Goal: Obtain resource: Download file/media

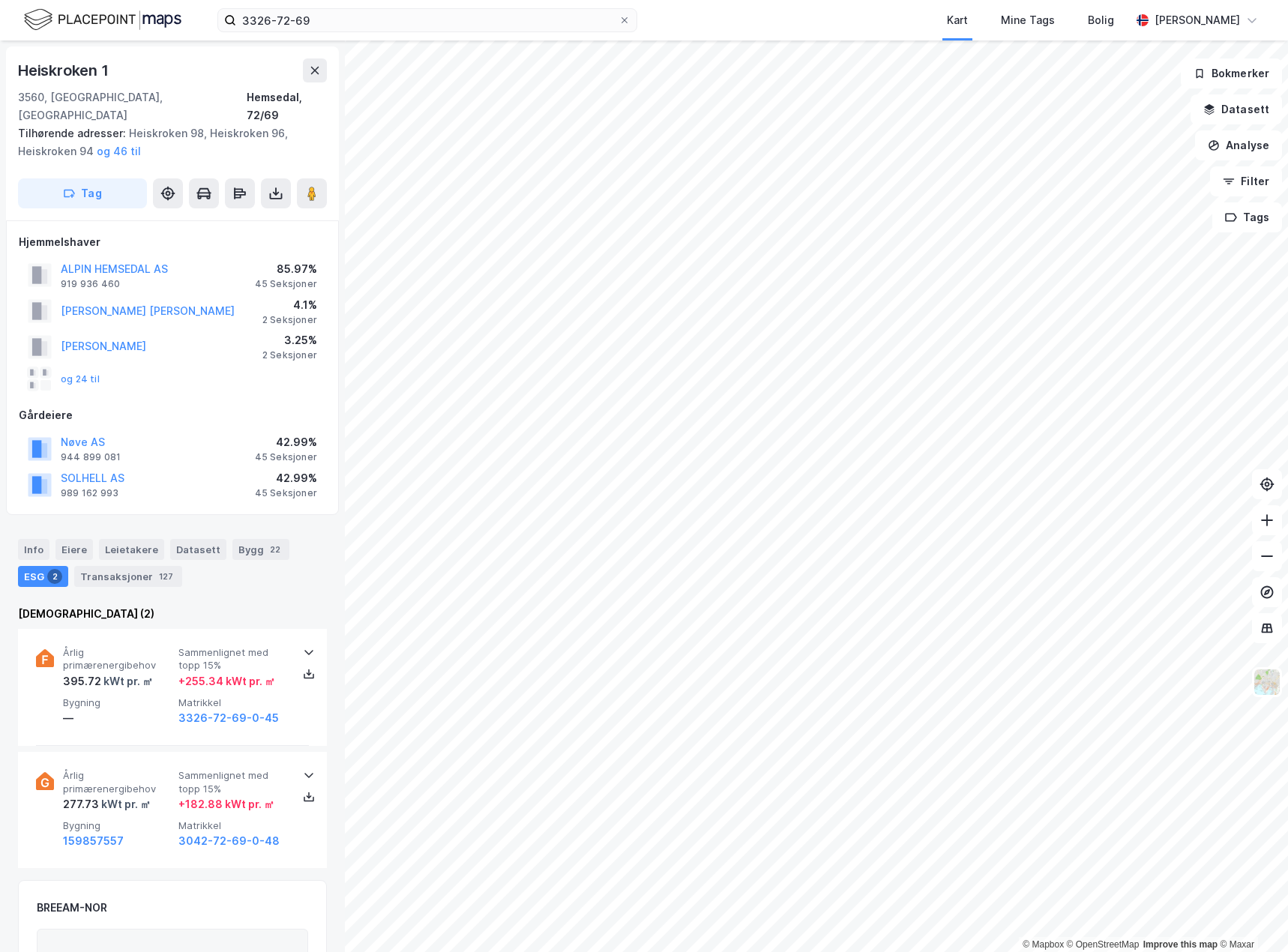
scroll to position [2, 0]
click at [31, 538] on div "Info" at bounding box center [34, 548] width 32 height 21
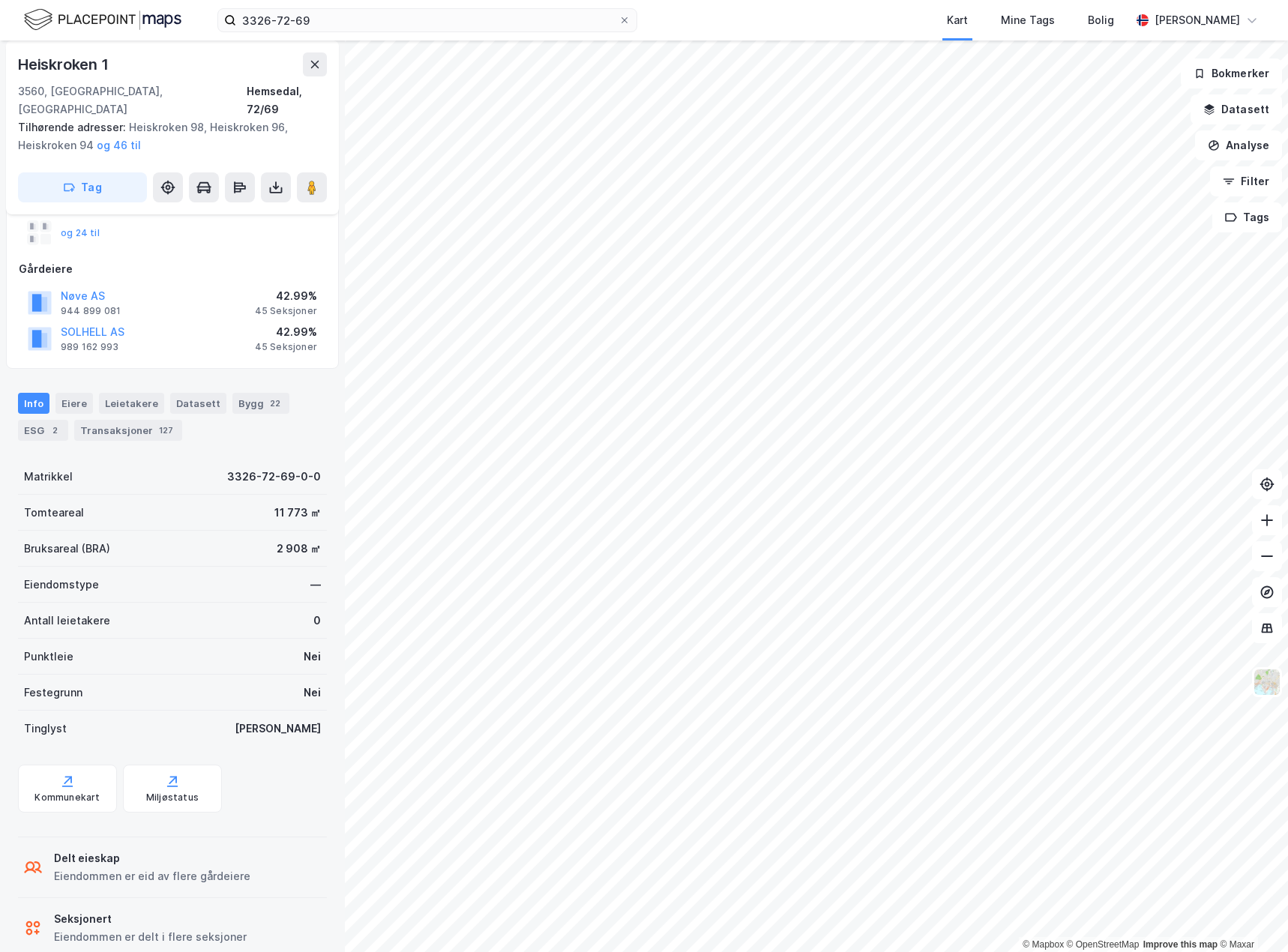
scroll to position [159, 0]
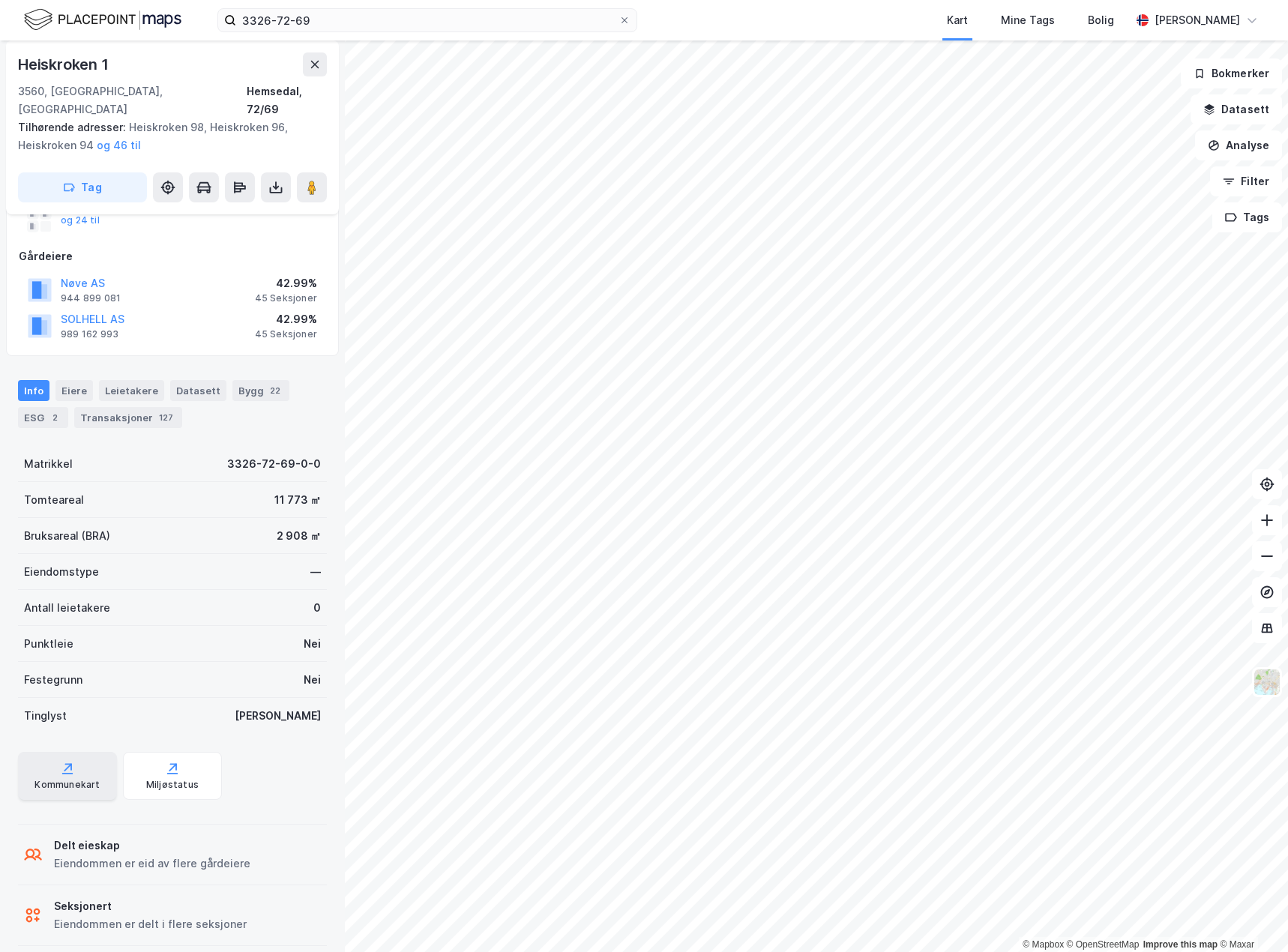
click at [30, 760] on div "Kommunekart" at bounding box center [67, 777] width 99 height 48
click at [277, 180] on icon at bounding box center [276, 188] width 15 height 15
click at [252, 206] on div "Last ned grunnbok" at bounding box center [211, 218] width 160 height 24
click at [242, 236] on div "Last ned matrikkelrapport" at bounding box center [220, 242] width 124 height 12
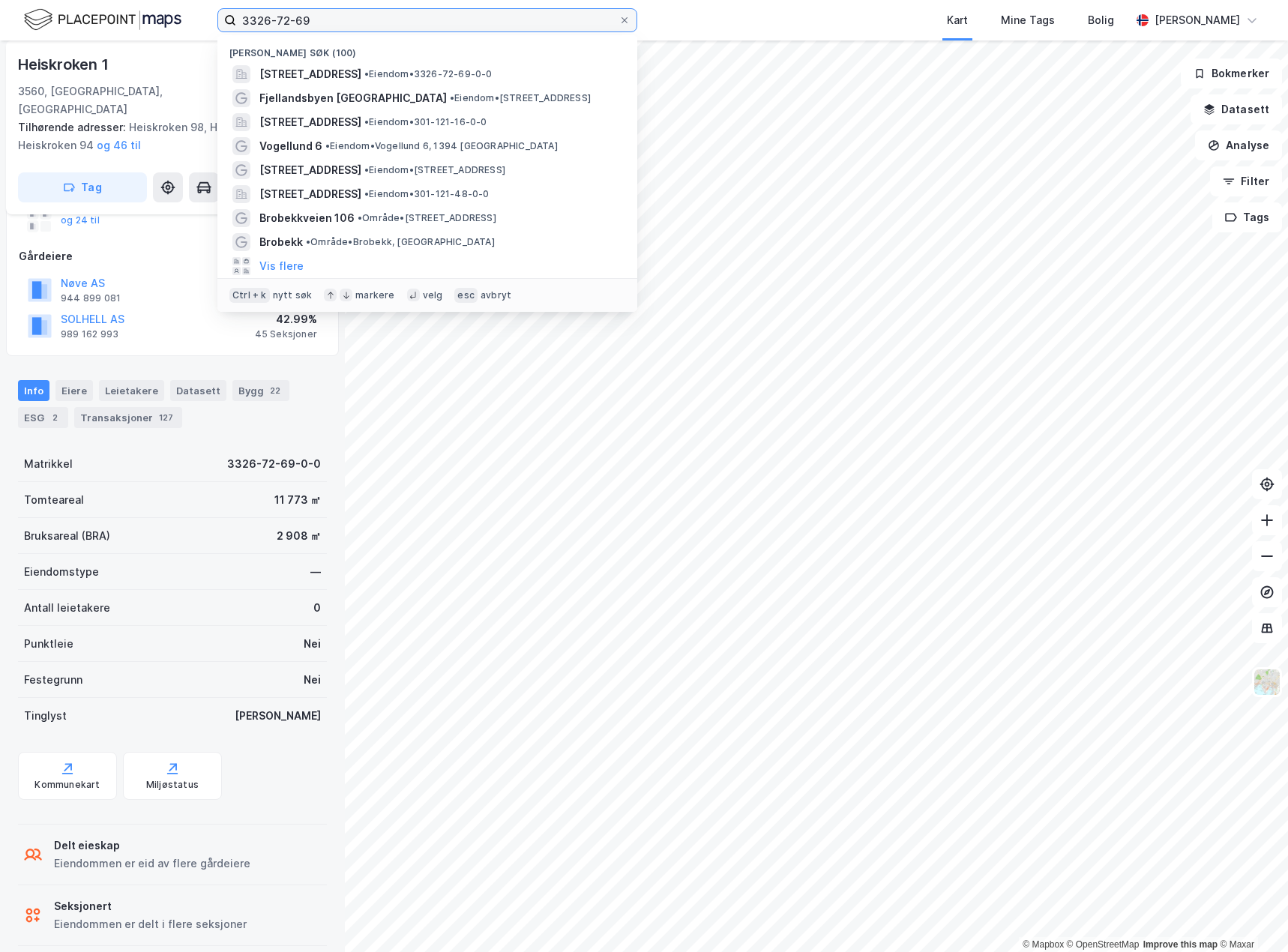
drag, startPoint x: 386, startPoint y: 21, endPoint x: 35, endPoint y: -25, distance: 354.0
click at [35, 0] on html "3326-72-69 Nylige søk (100) Heiskroken 1, 3560, [GEOGRAPHIC_DATA], HEMSEDAL • E…" at bounding box center [644, 476] width 1288 height 952
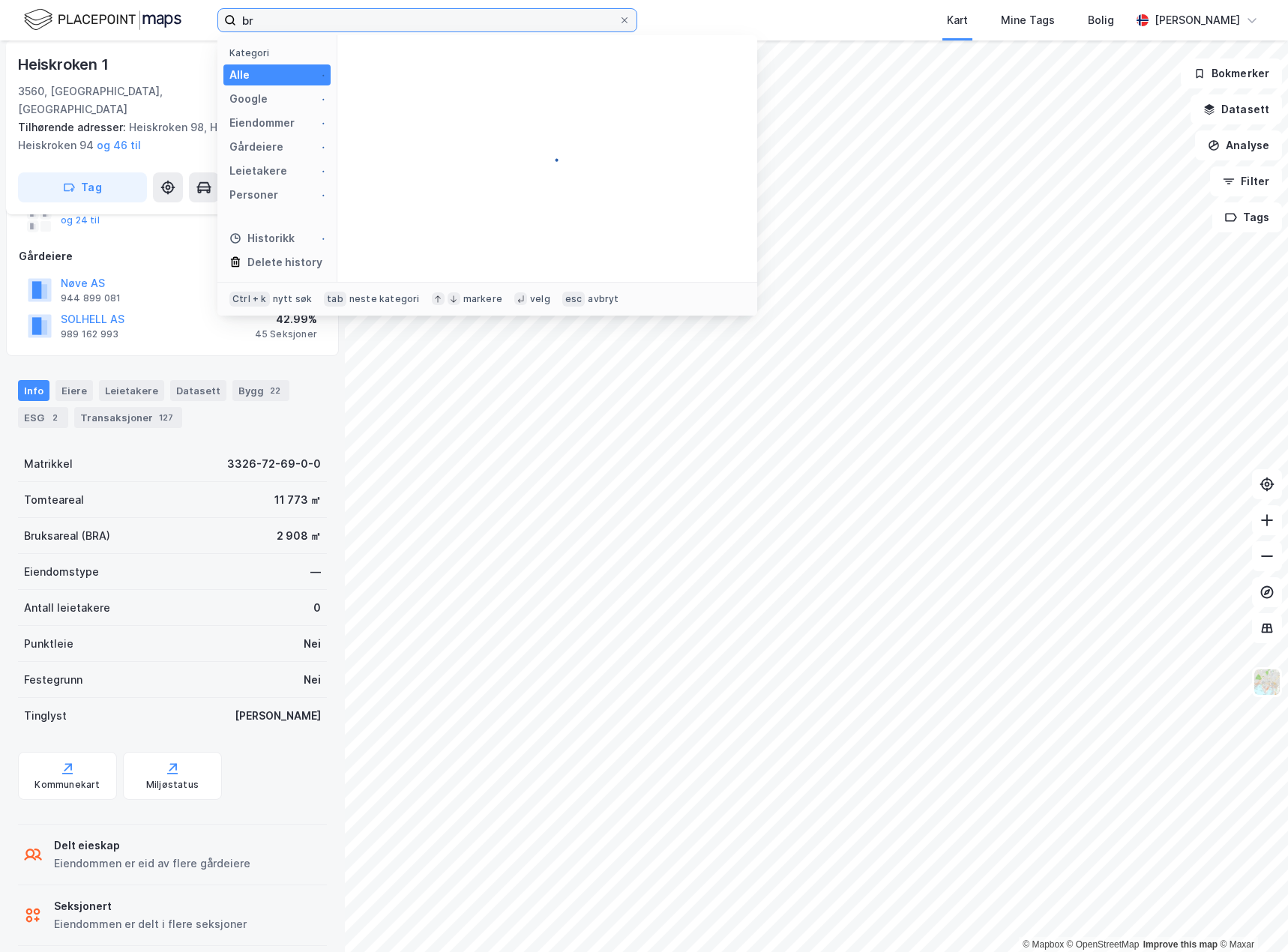
type input "b"
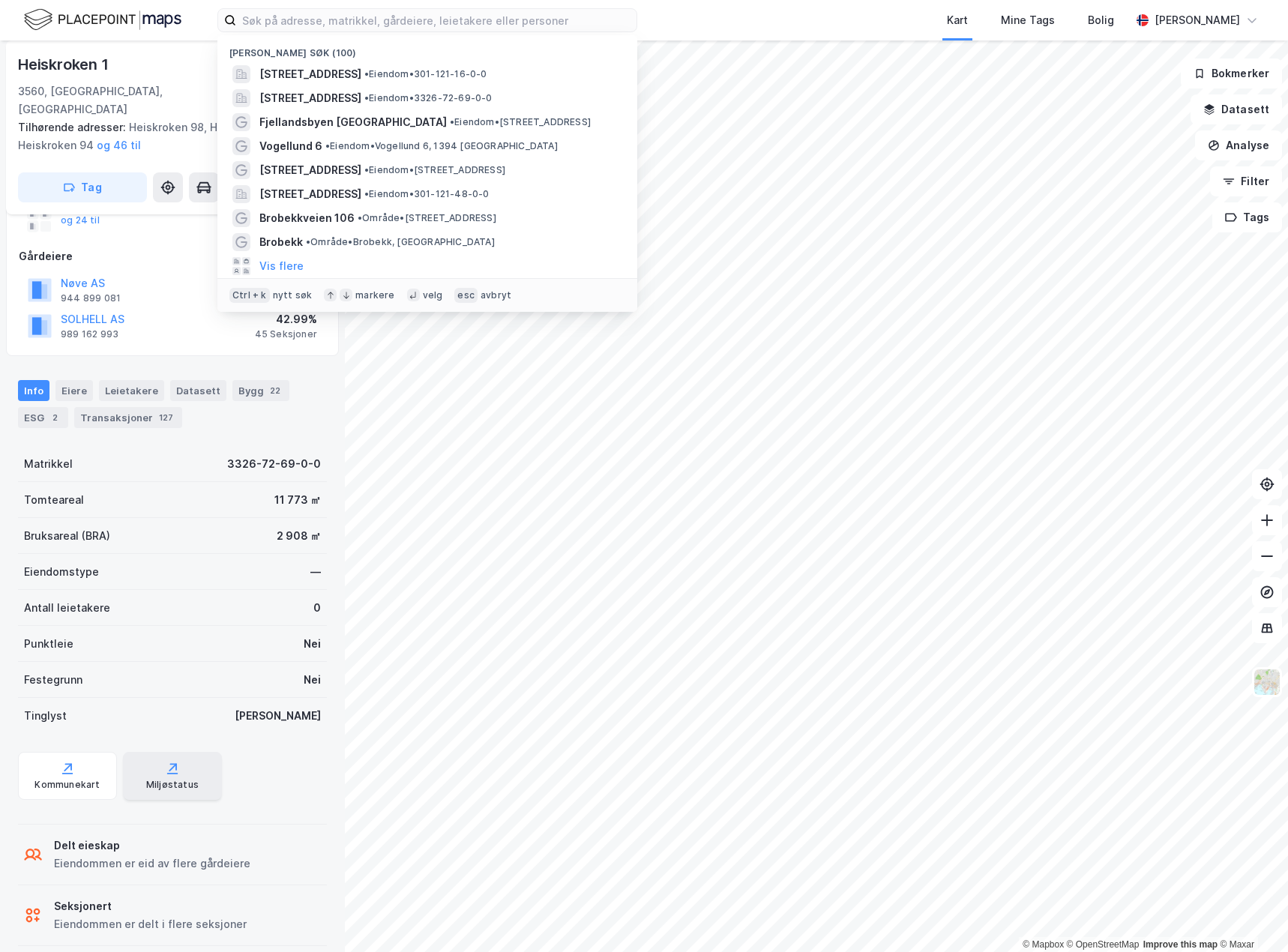
click at [171, 764] on icon at bounding box center [173, 767] width 7 height 7
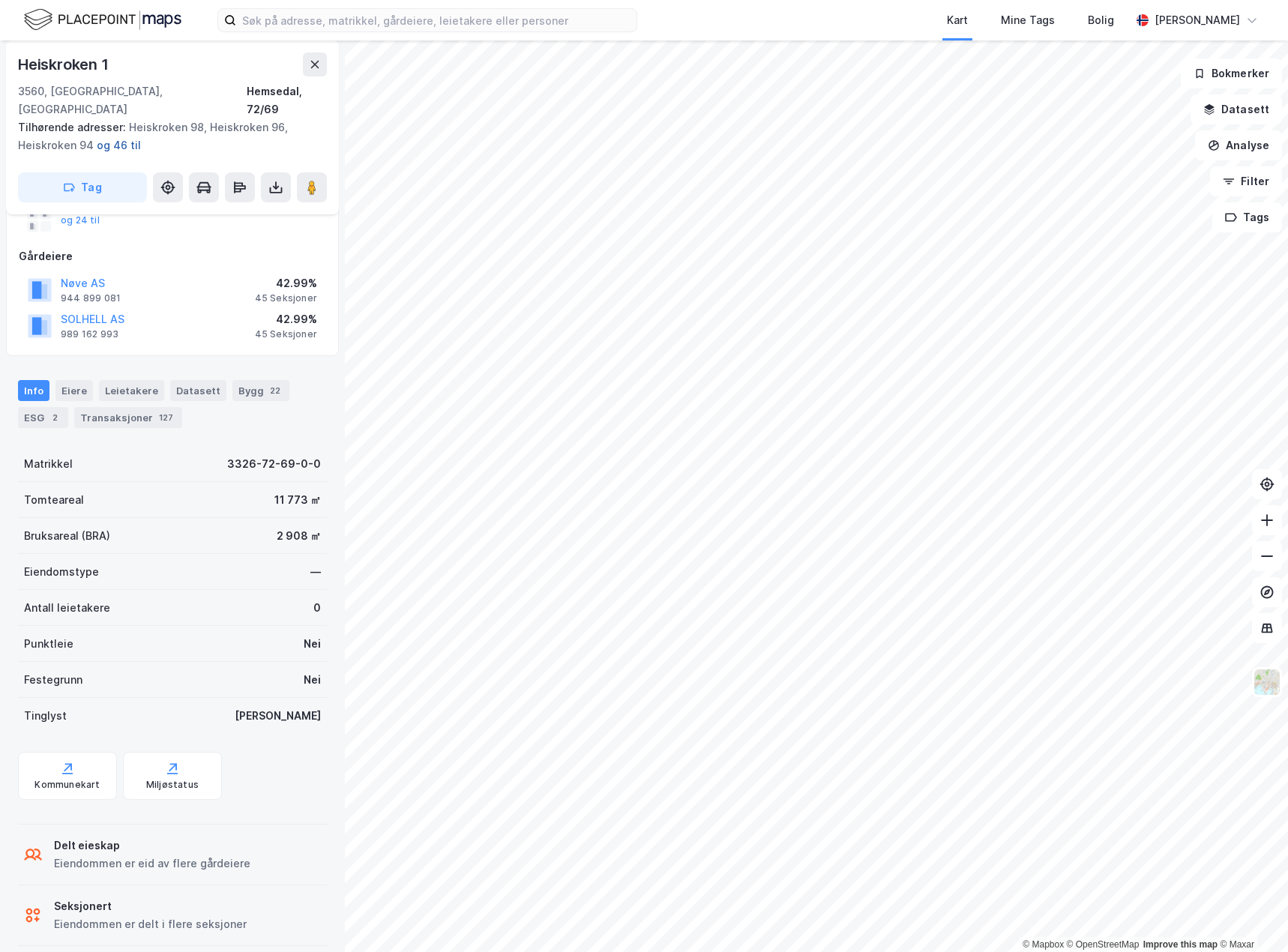
click at [0, 0] on button "og 46 til" at bounding box center [0, 0] width 0 height 0
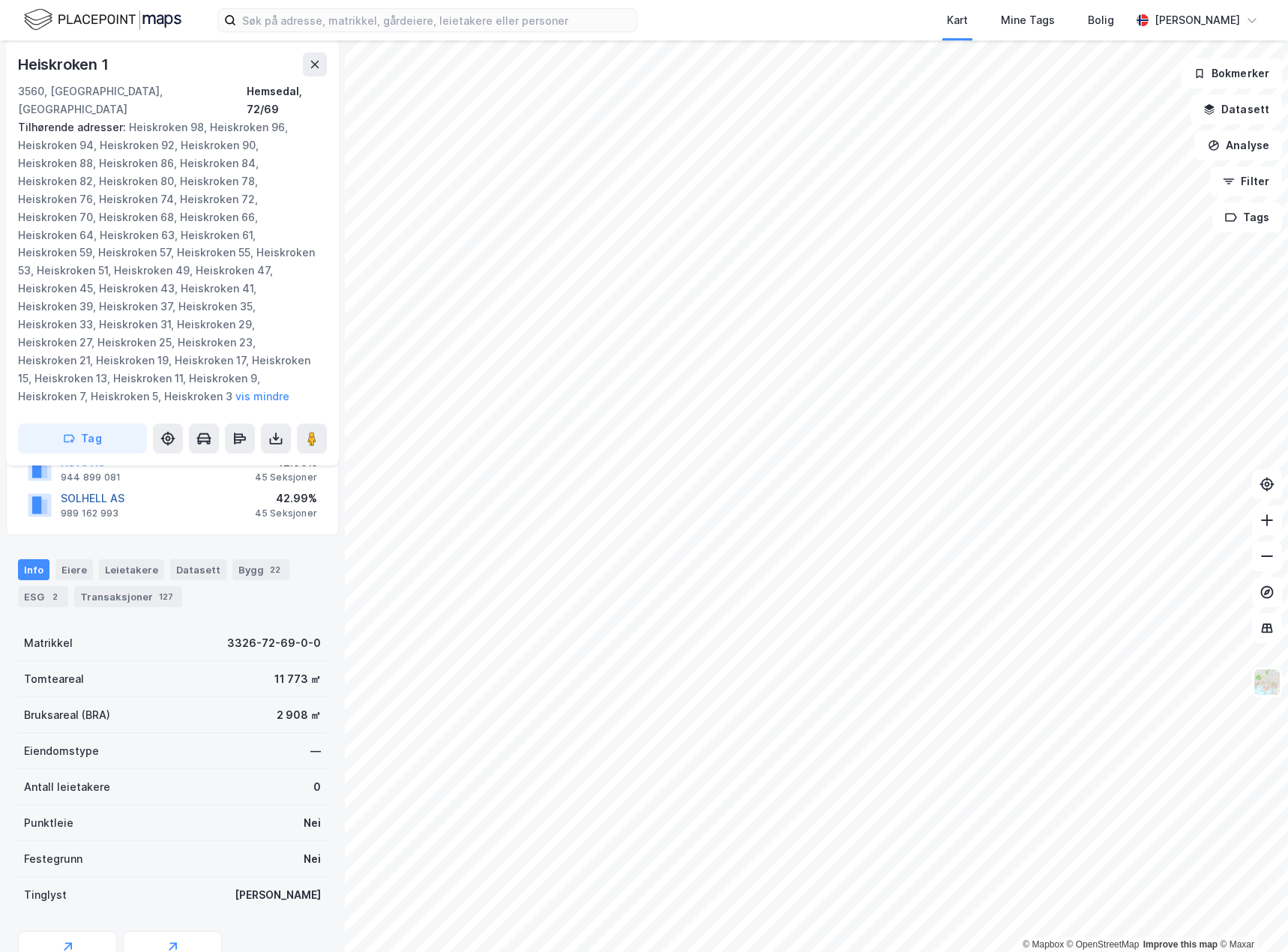
scroll to position [167, 0]
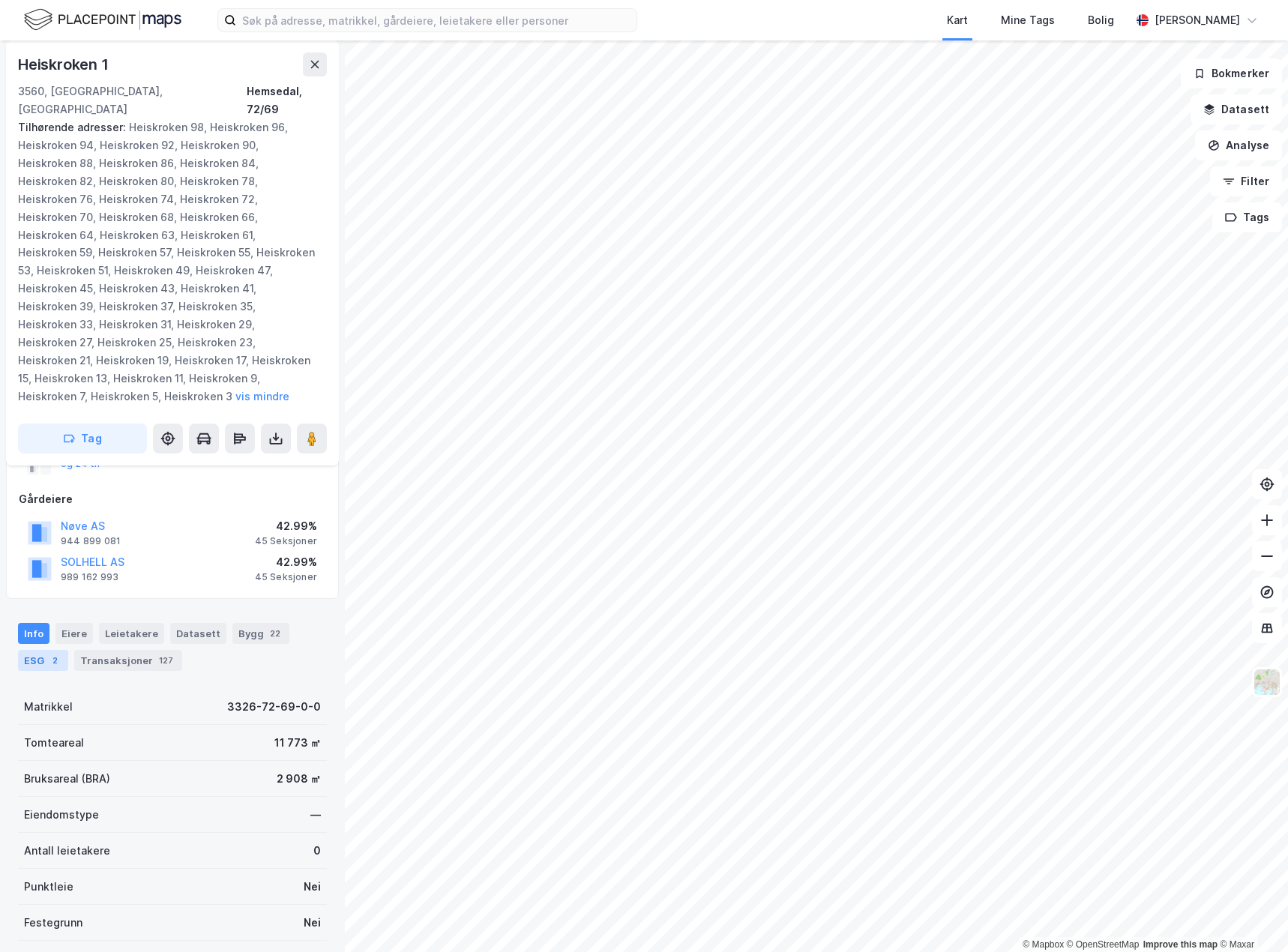
click at [37, 650] on div "ESG 2" at bounding box center [43, 661] width 50 height 21
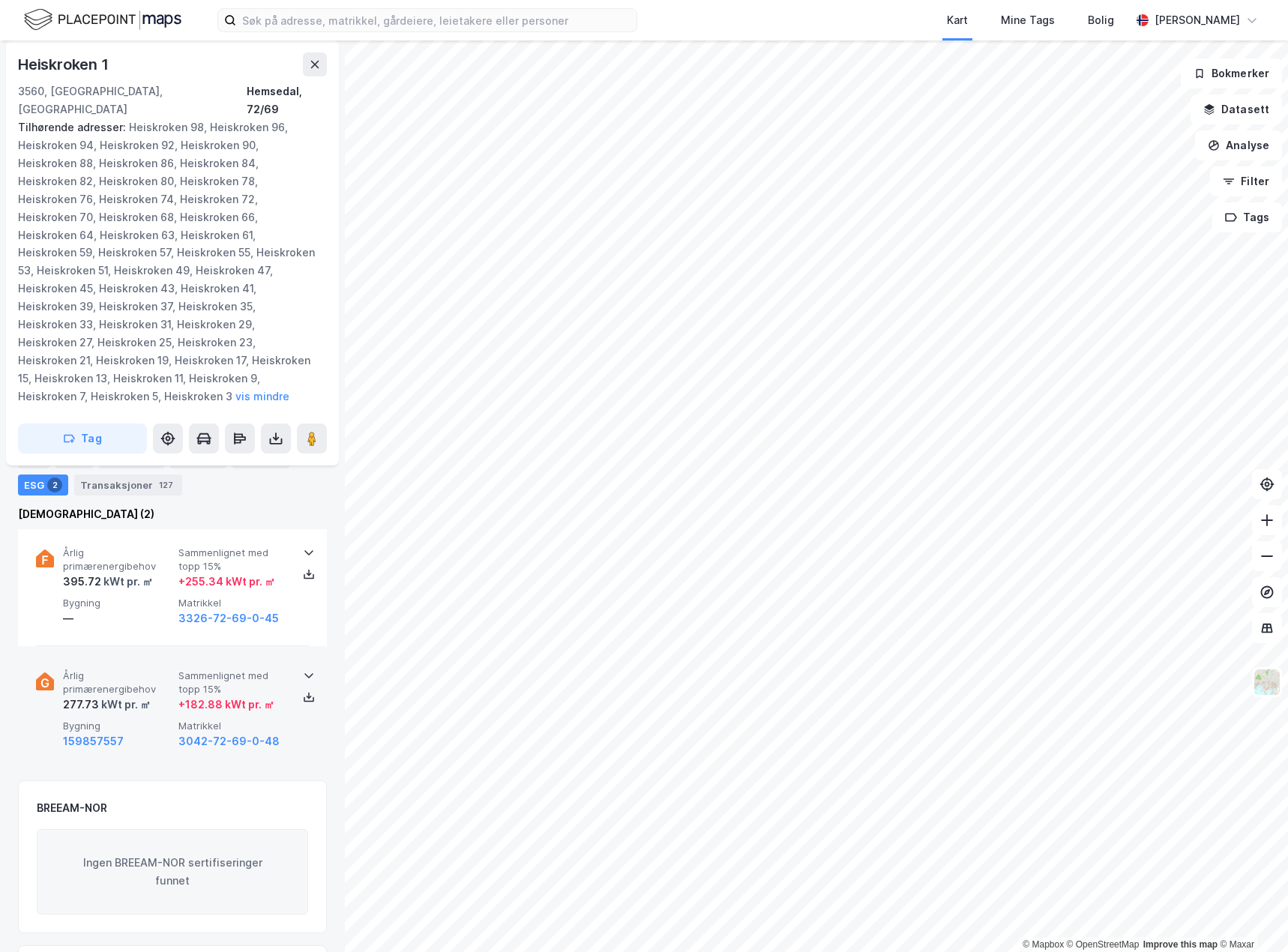
scroll to position [392, 0]
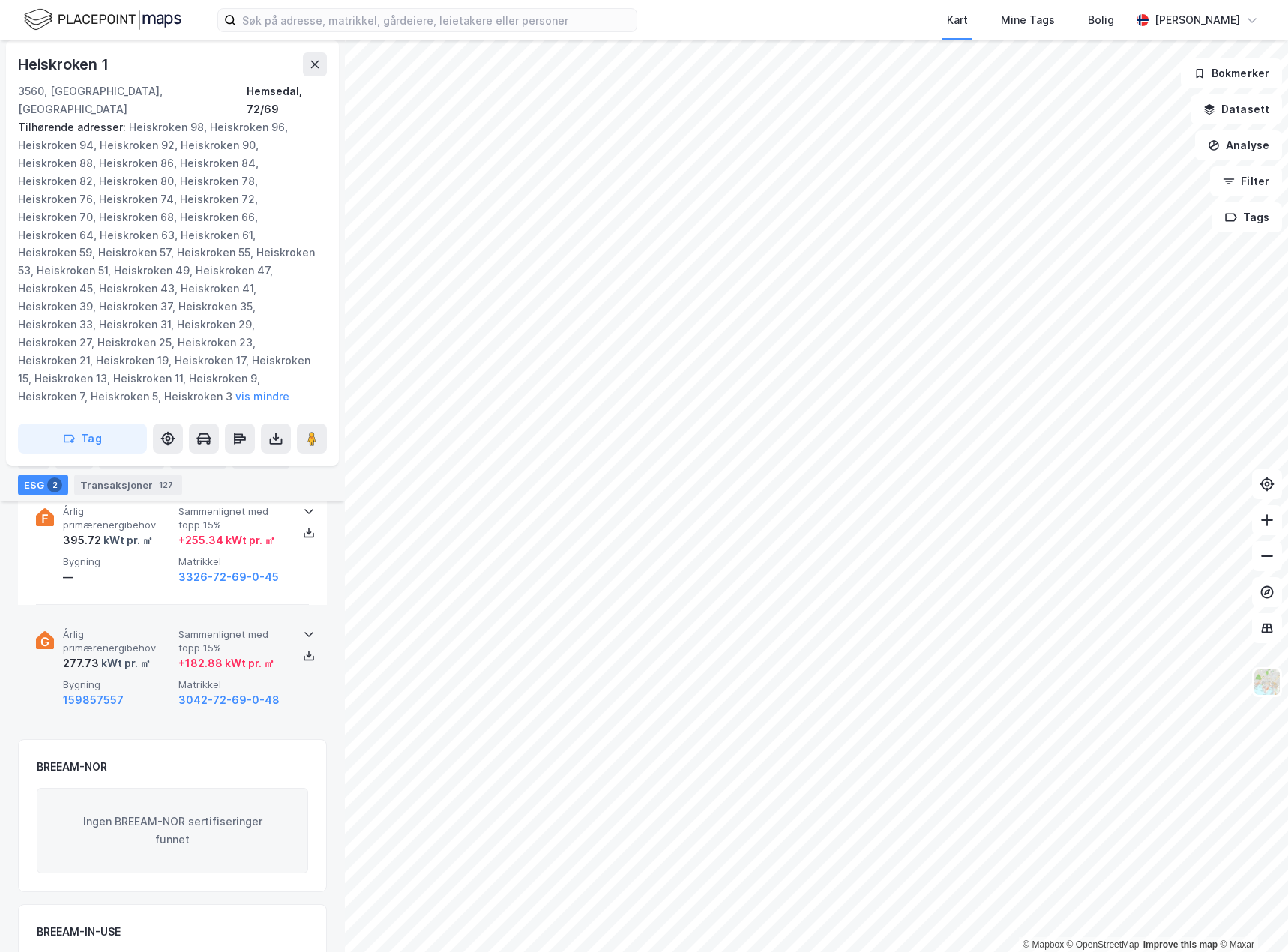
click at [162, 679] on span "Bygning" at bounding box center [118, 685] width 109 height 13
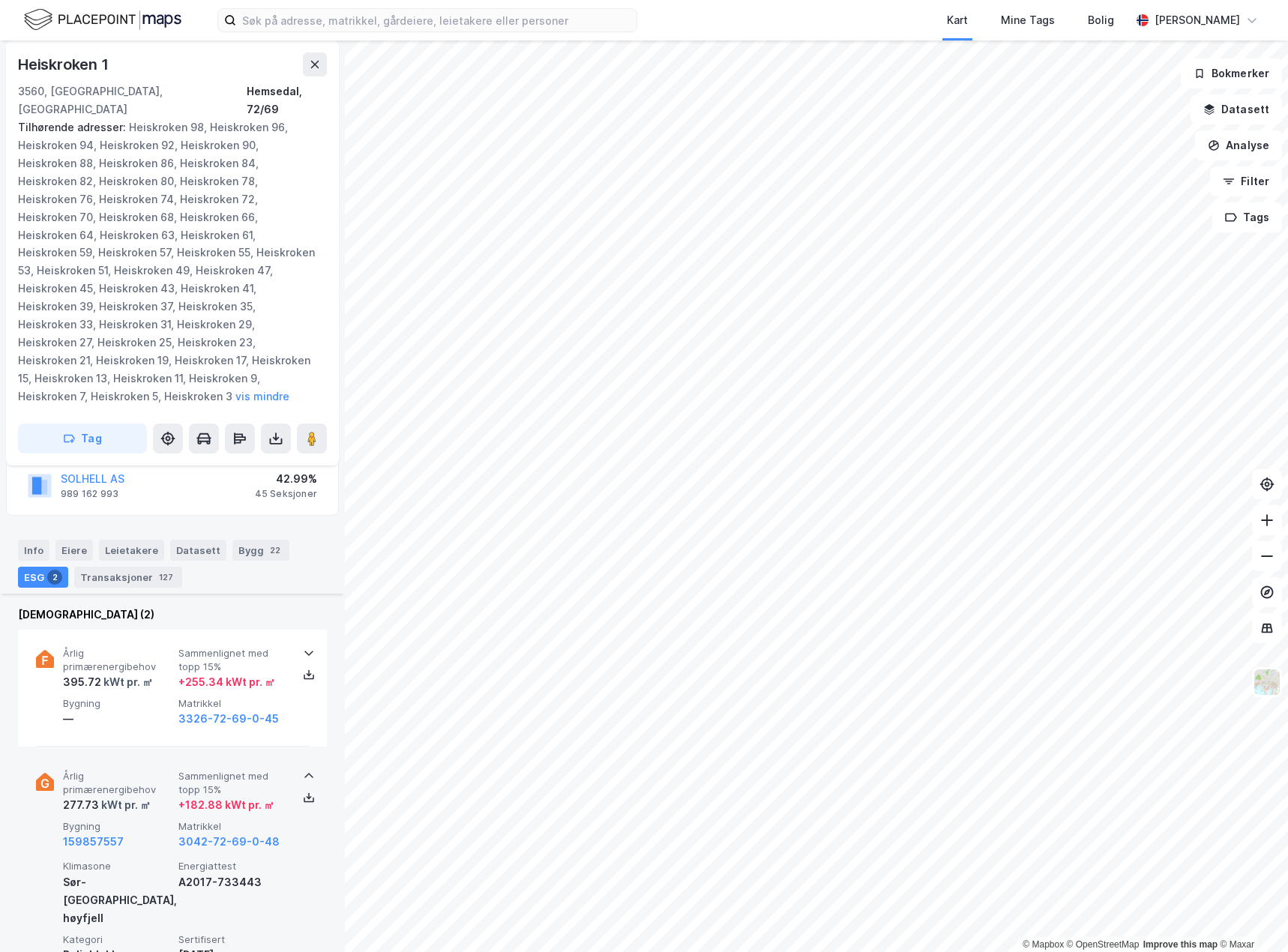
scroll to position [243, 0]
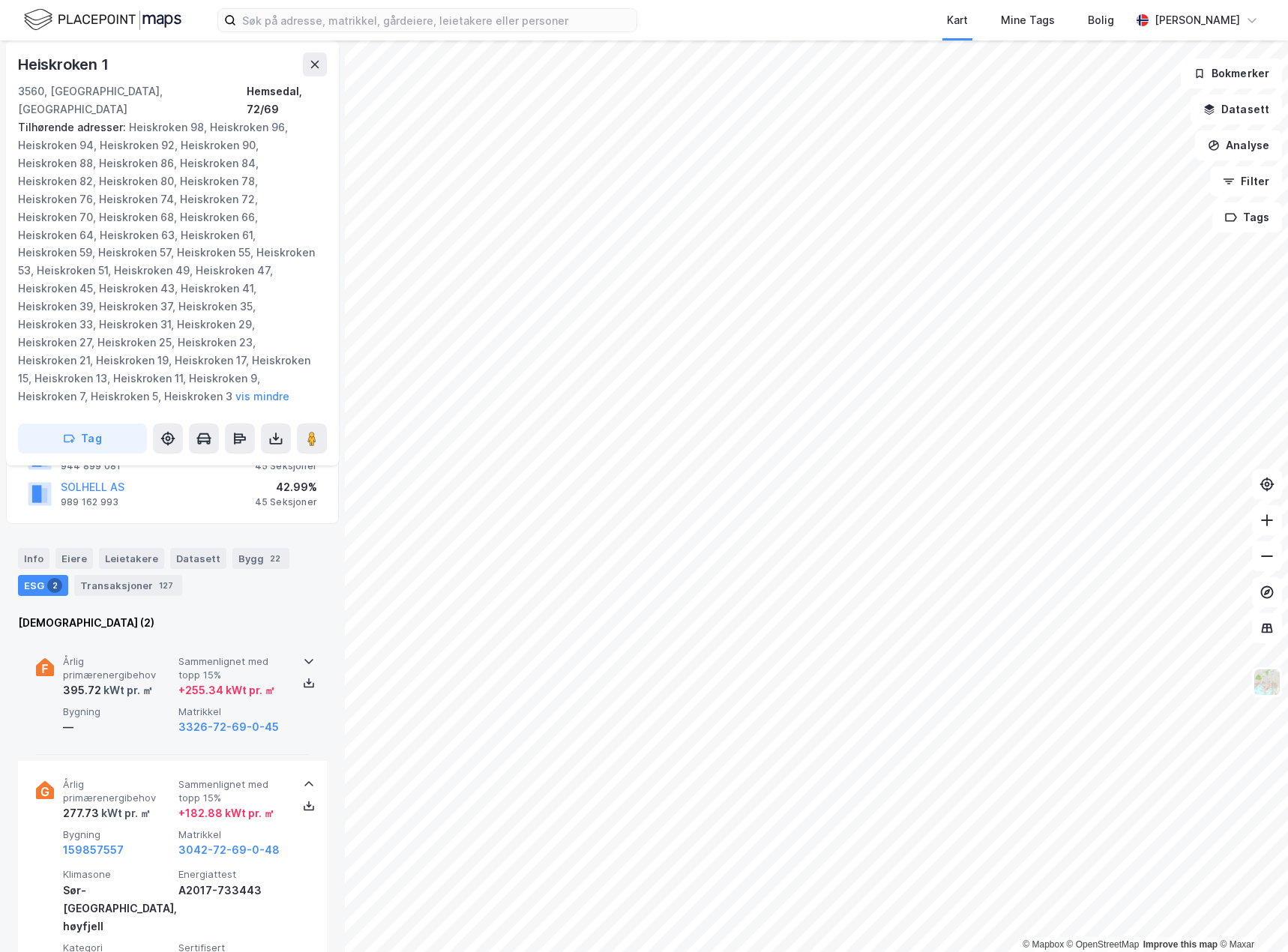
click at [152, 719] on div "—" at bounding box center [118, 728] width 109 height 18
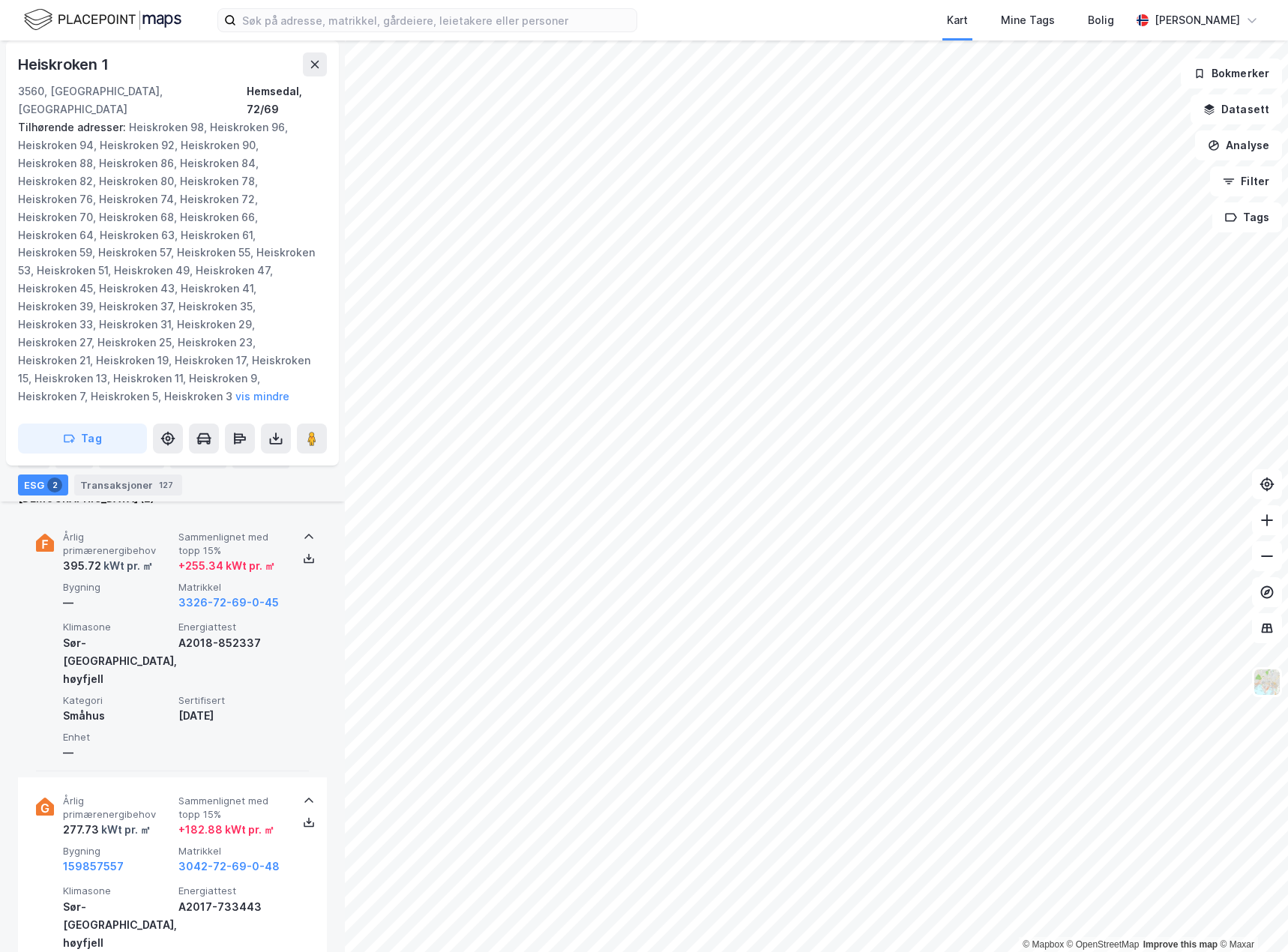
scroll to position [392, 0]
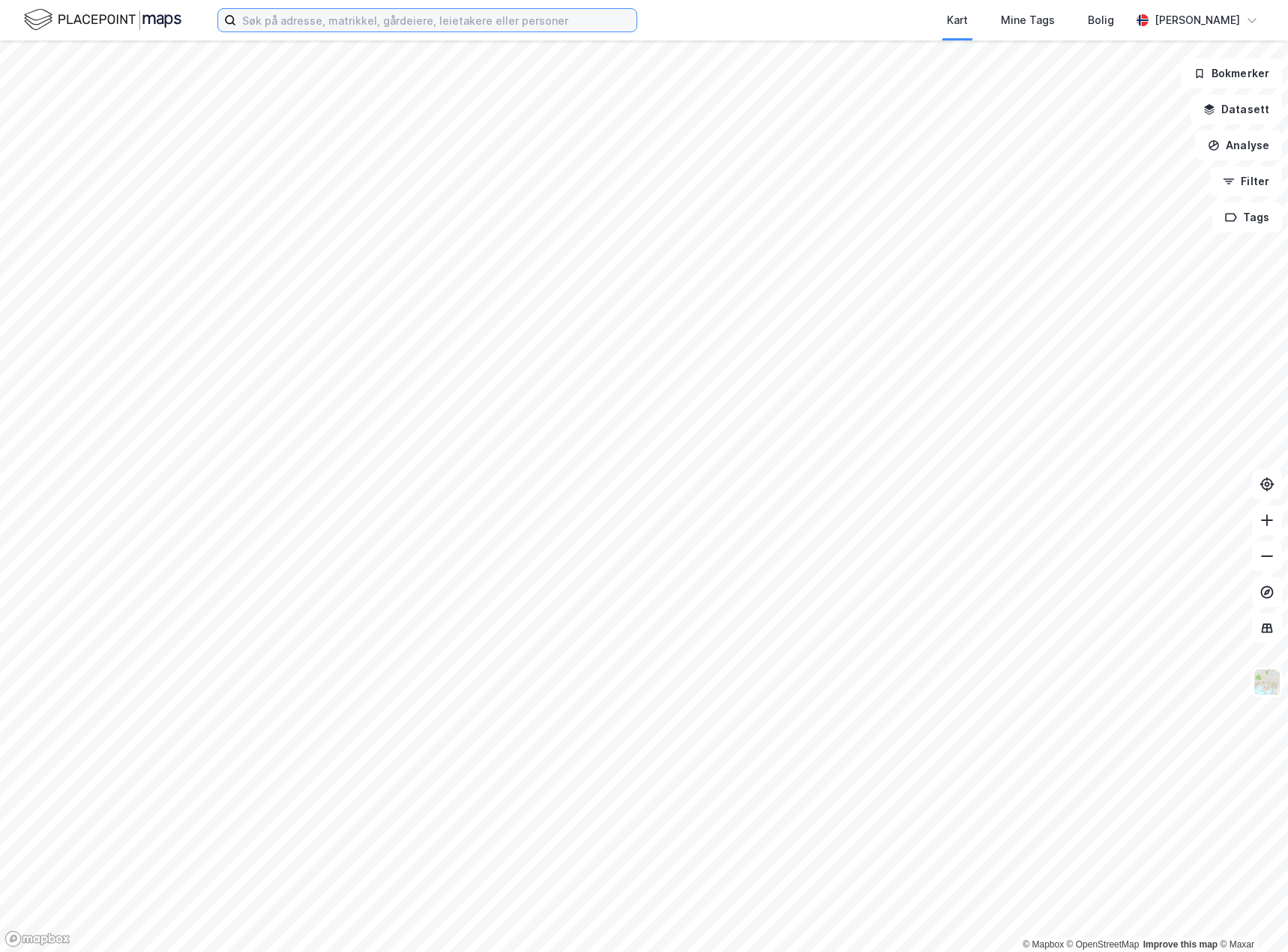
click at [378, 22] on input at bounding box center [437, 20] width 401 height 23
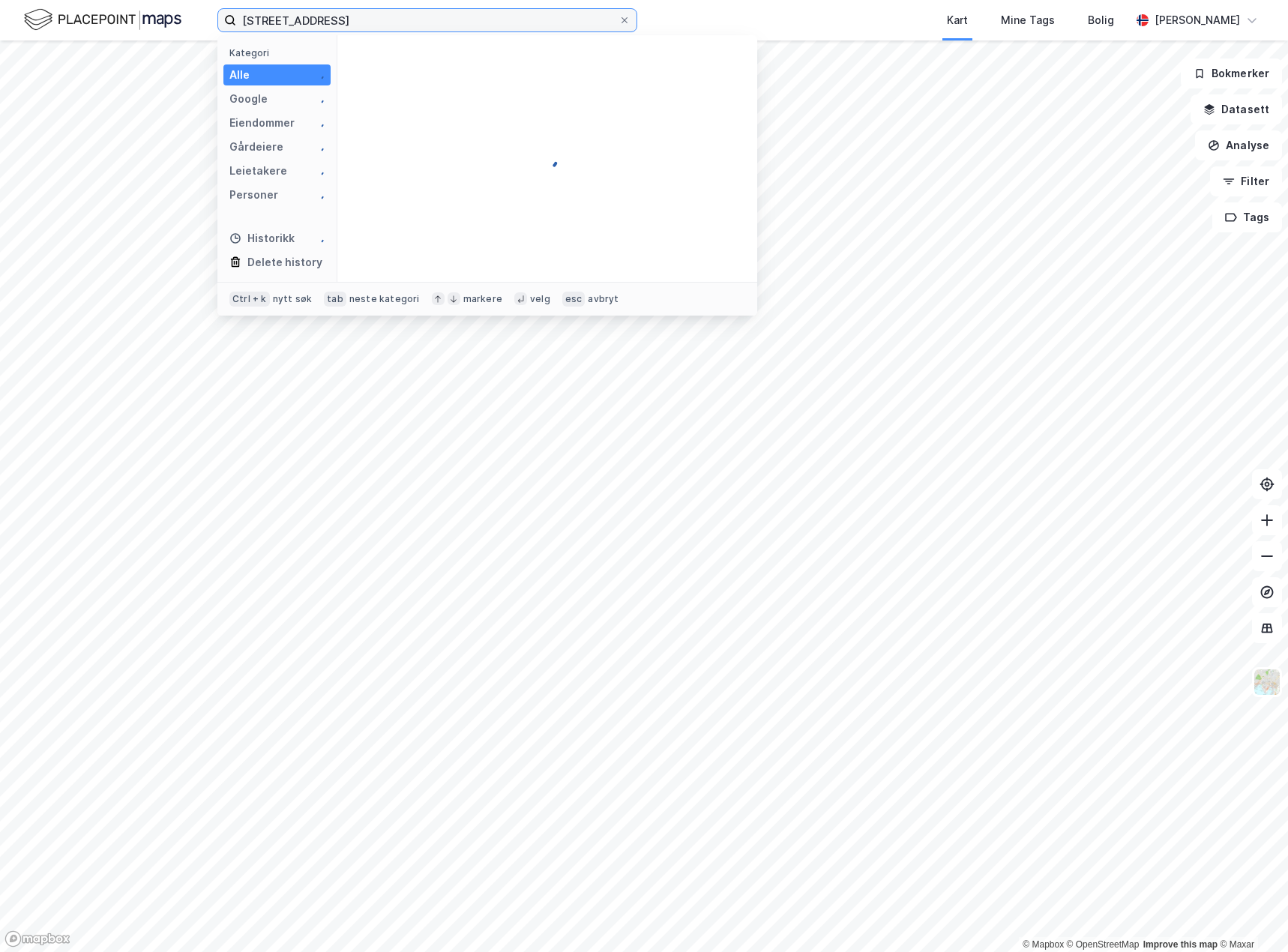
type input "brobelkkveien 107"
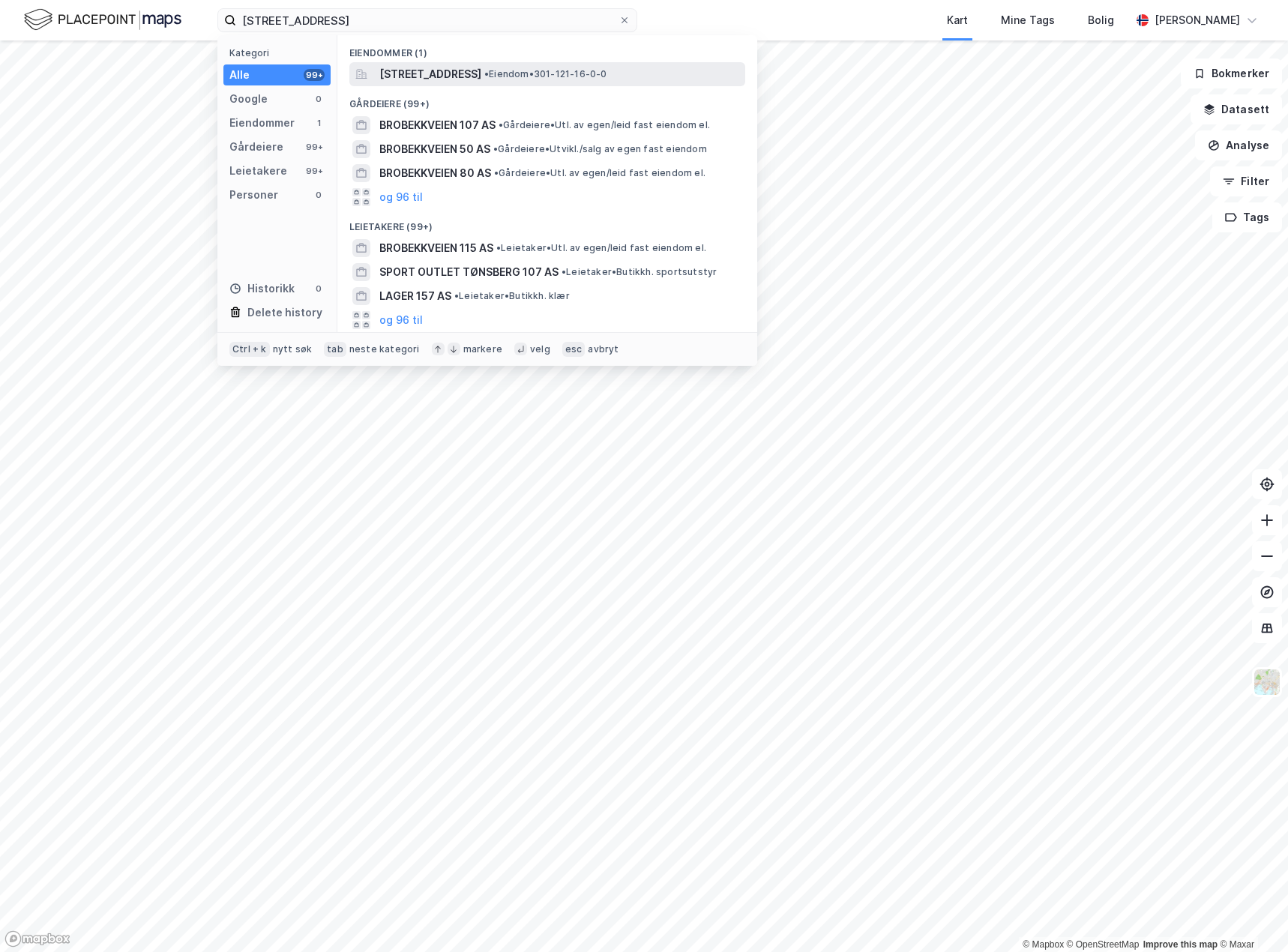
click at [607, 67] on div "Brobekkveien 107, 0582, OSLO, OSLO • Eiendom • 301-121-16-0-0" at bounding box center [561, 75] width 363 height 18
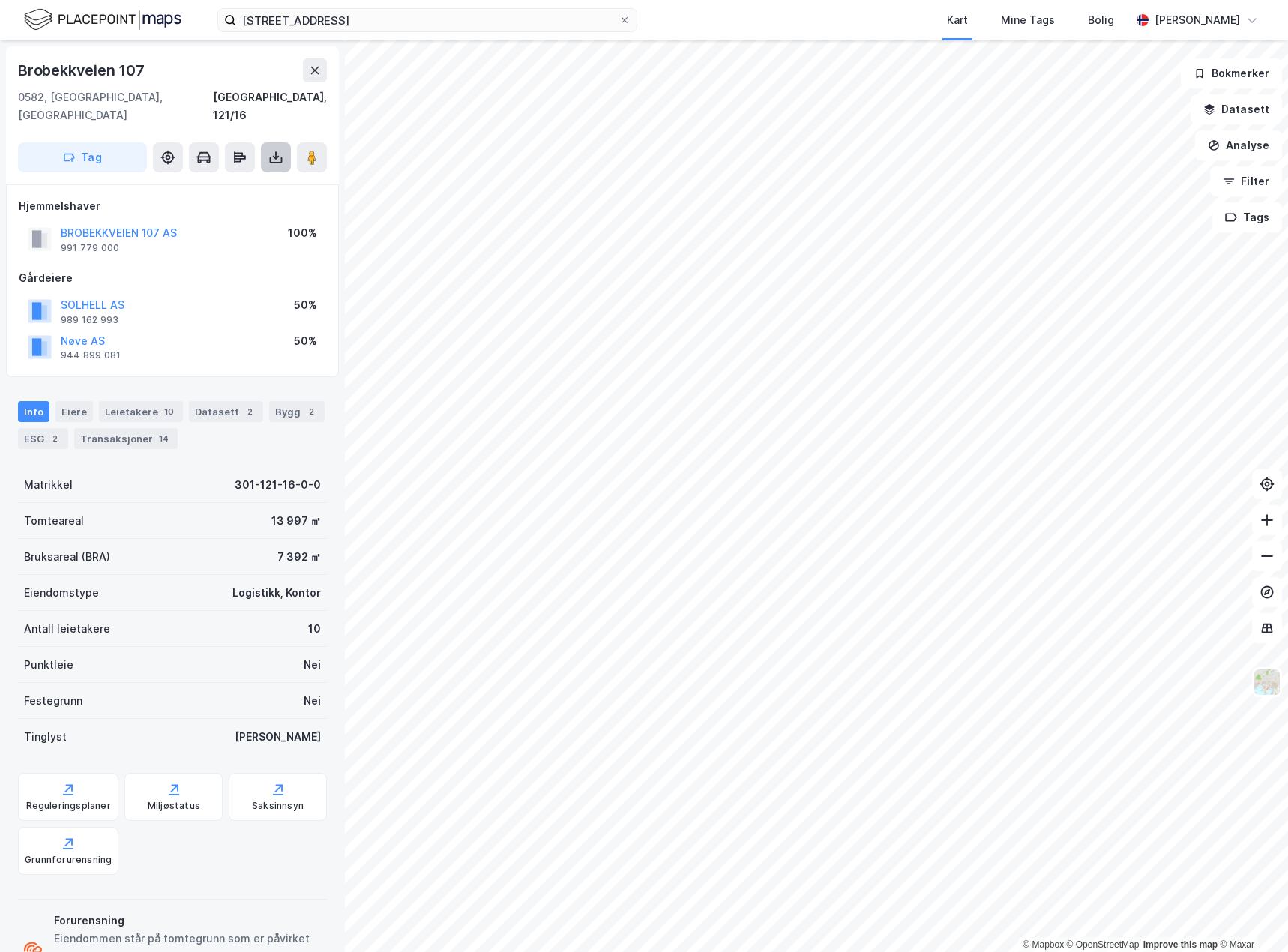
click at [272, 150] on icon at bounding box center [276, 157] width 15 height 15
click at [262, 175] on div "Last ned grunnbok" at bounding box center [211, 188] width 160 height 24
